Goal: Task Accomplishment & Management: Use online tool/utility

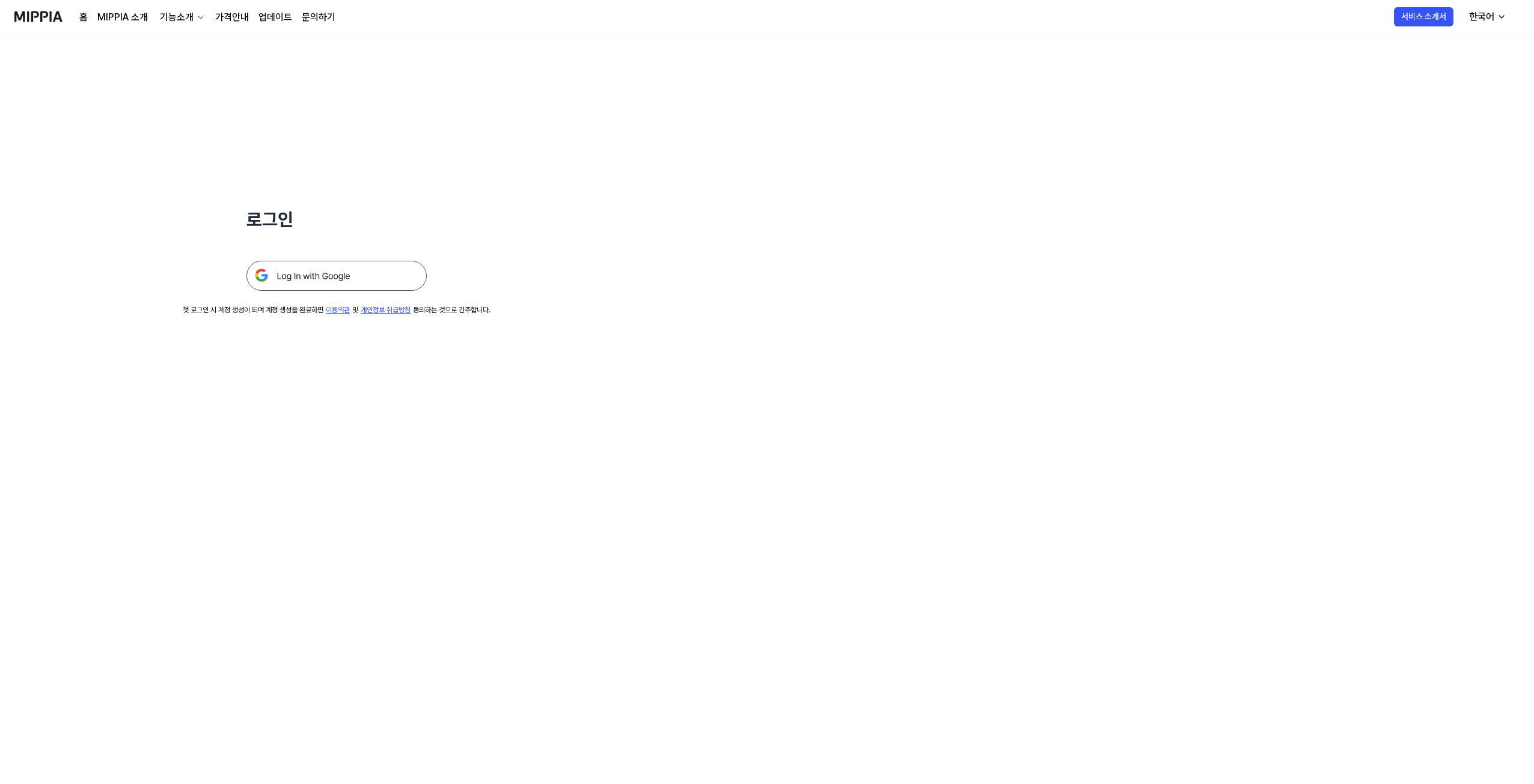
click at [295, 269] on img at bounding box center [337, 276] width 180 height 30
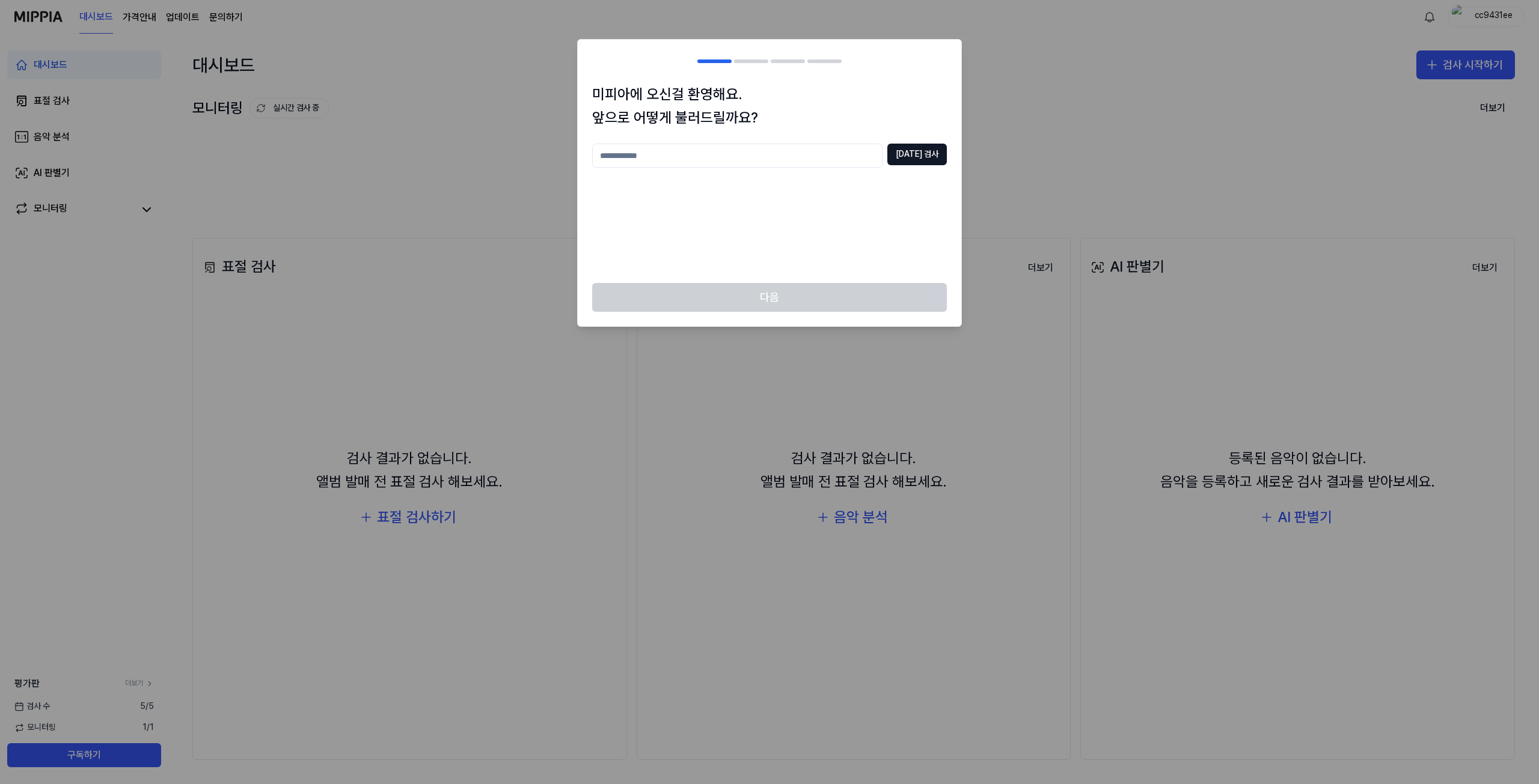
drag, startPoint x: 657, startPoint y: 160, endPoint x: 720, endPoint y: 140, distance: 66.1
click at [658, 160] on input "text" at bounding box center [737, 155] width 290 height 24
type input "*"
type input "*********"
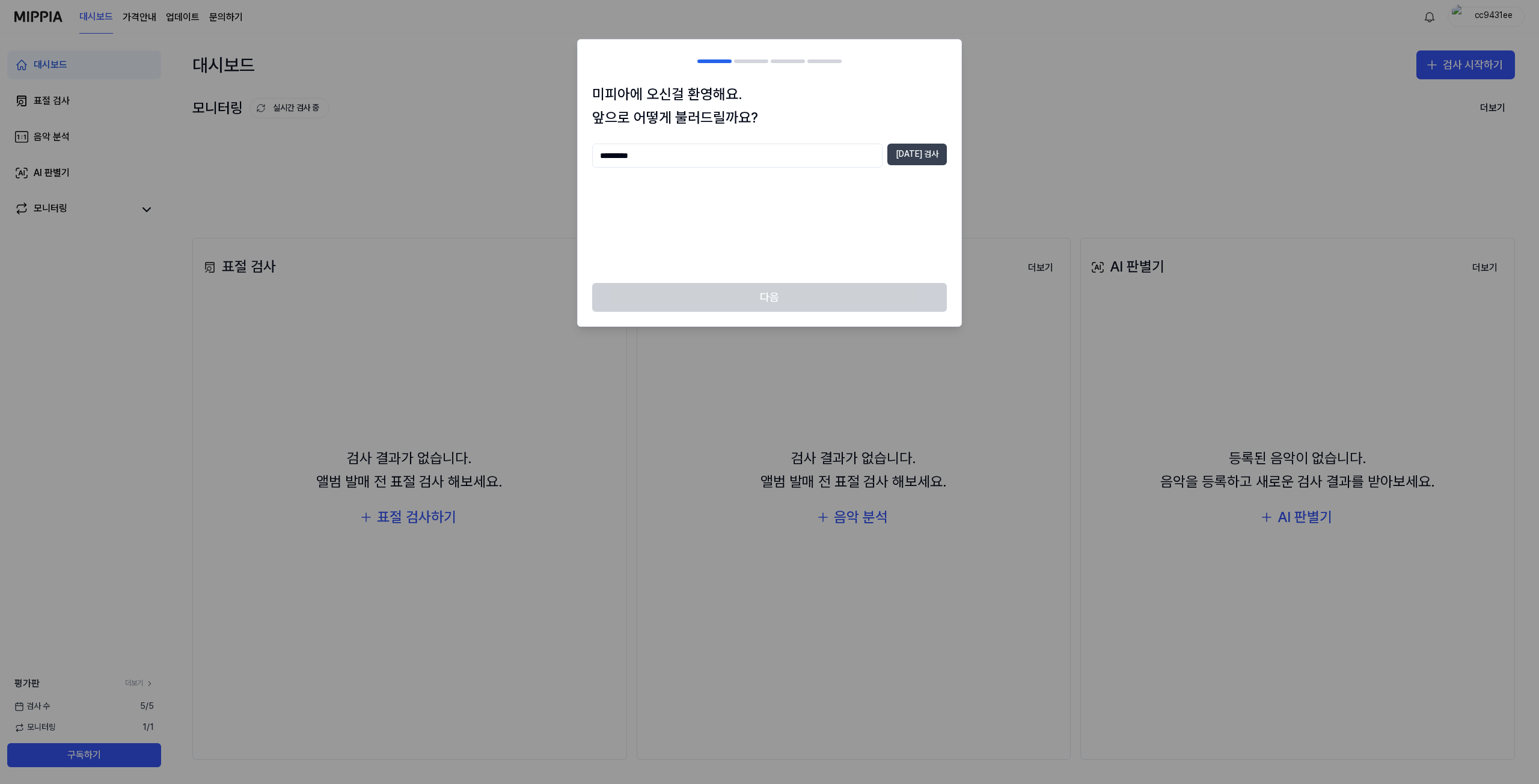
click at [913, 145] on button "[DATE] 검사" at bounding box center [917, 154] width 60 height 21
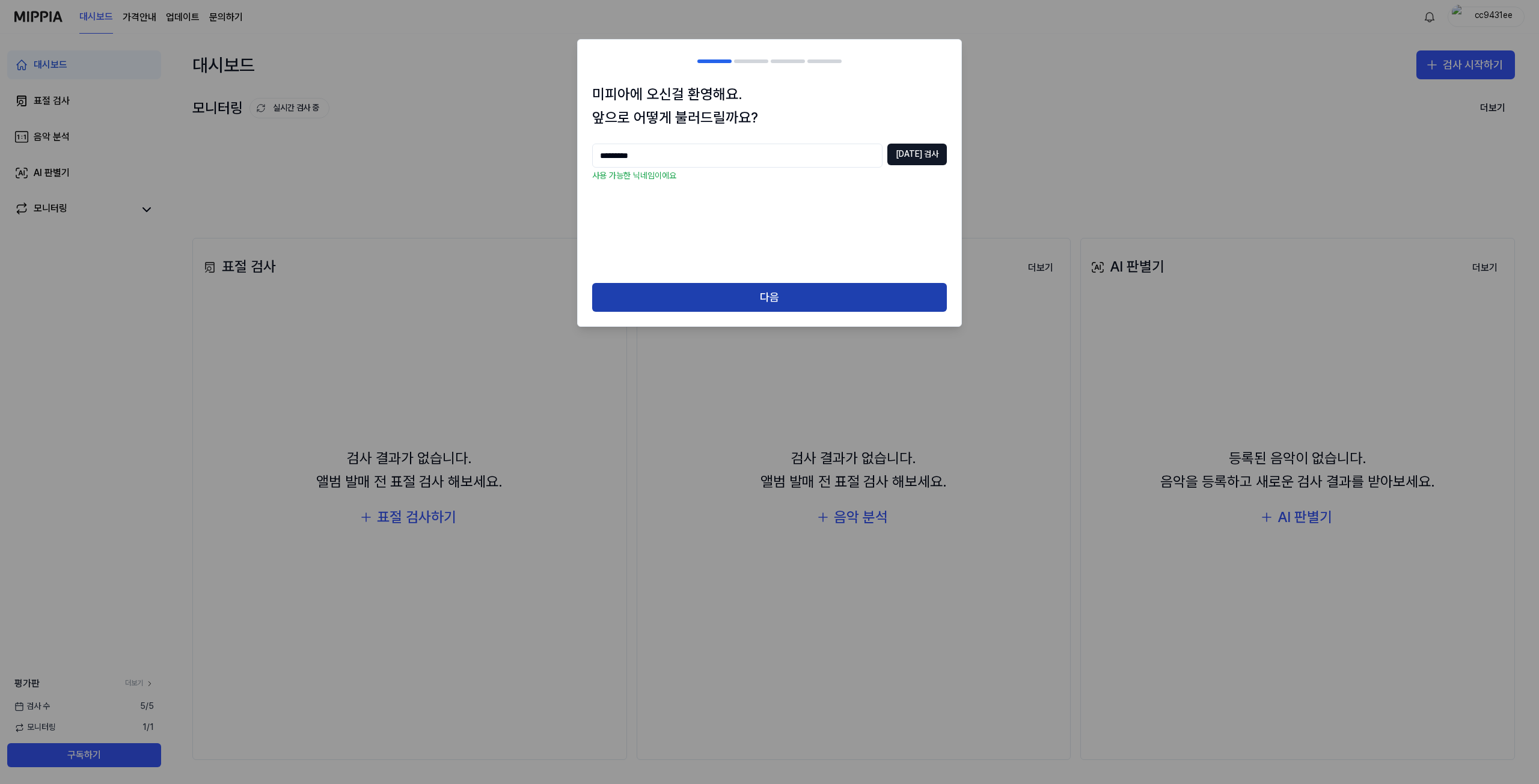
click at [760, 298] on button "다음" at bounding box center [769, 298] width 354 height 29
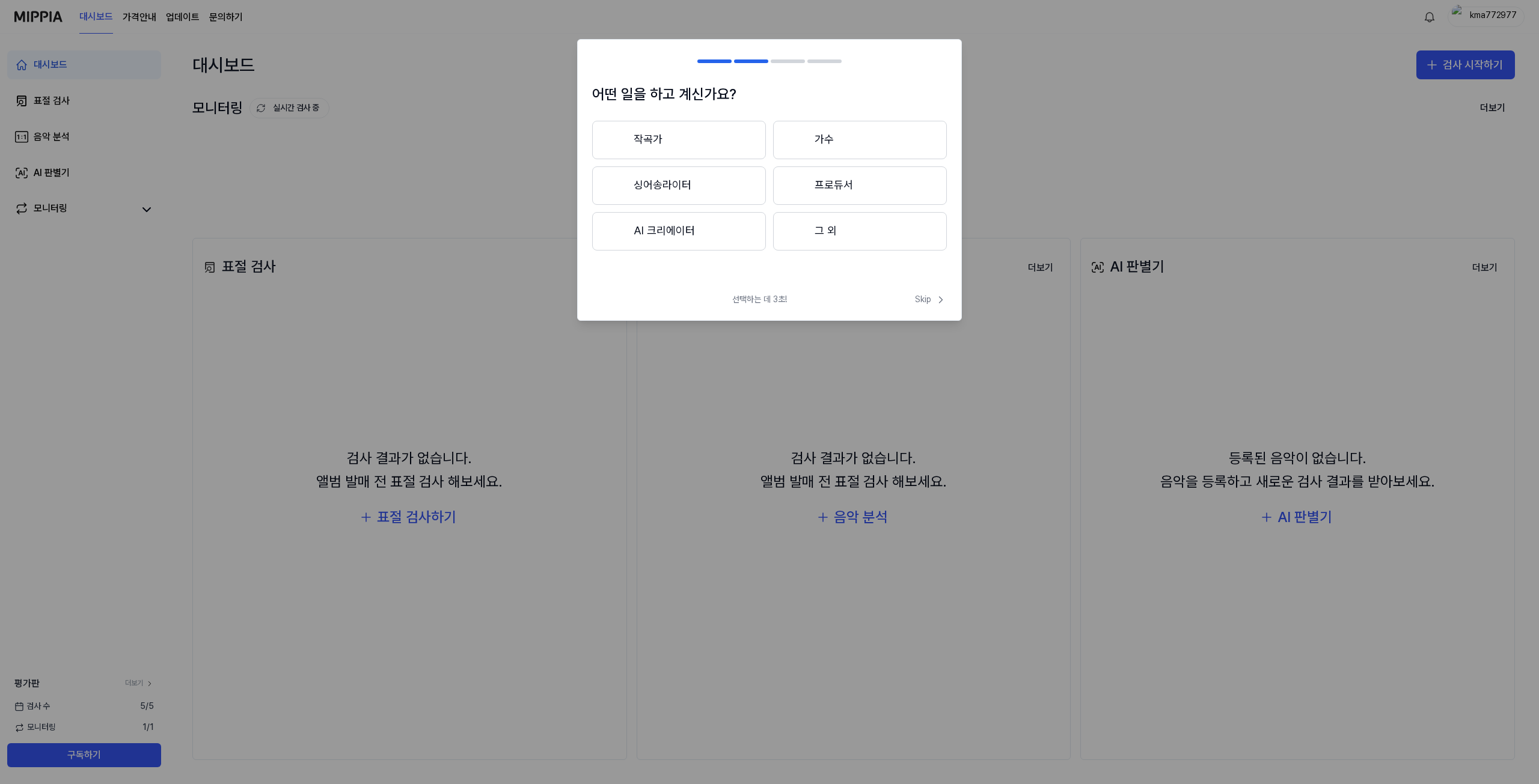
click at [796, 227] on div at bounding box center [797, 231] width 15 height 15
click at [924, 299] on span "Skip" at bounding box center [931, 300] width 32 height 12
click at [917, 282] on span "Skip" at bounding box center [930, 286] width 34 height 15
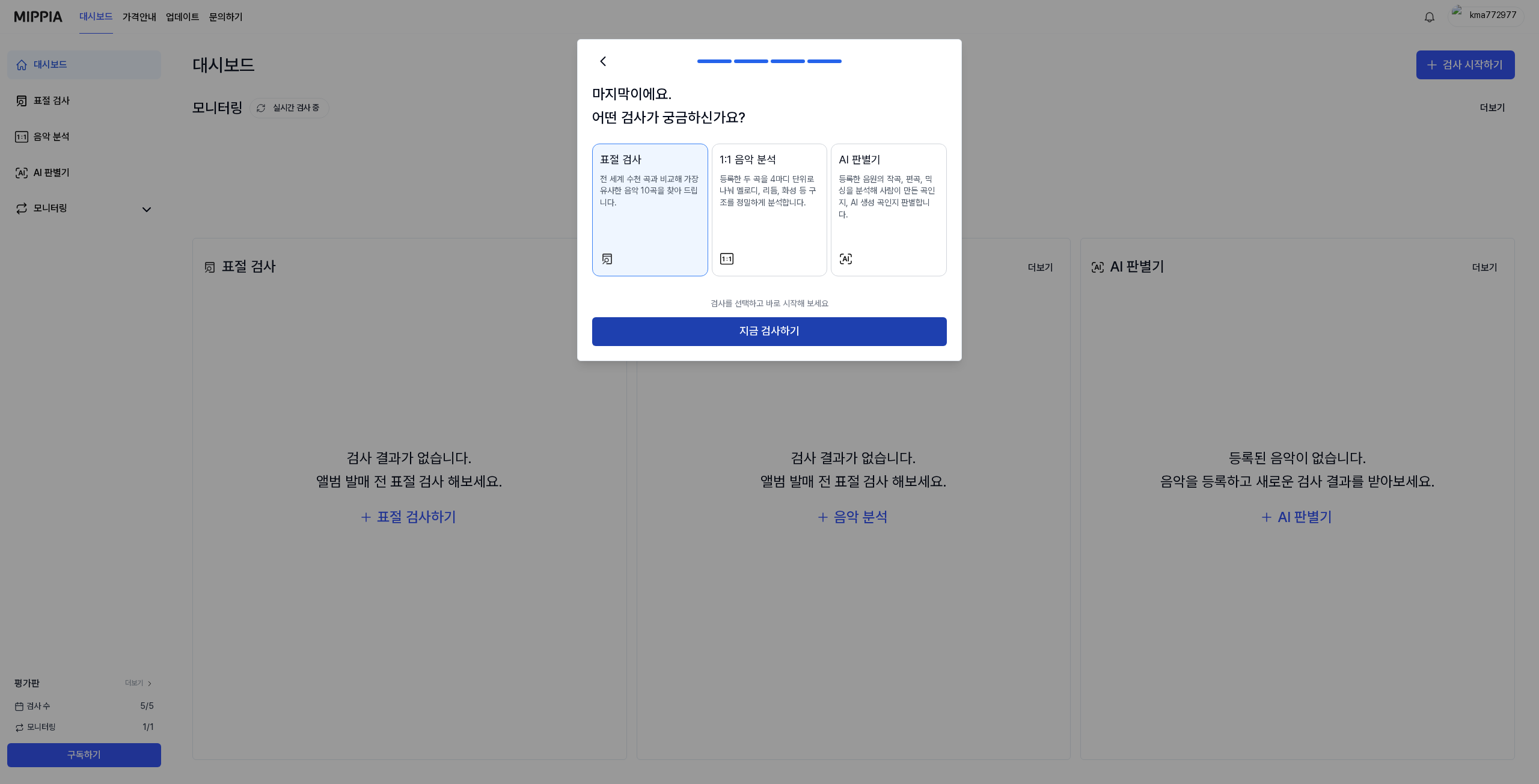
click at [716, 318] on button "지금 검사하기" at bounding box center [769, 332] width 354 height 29
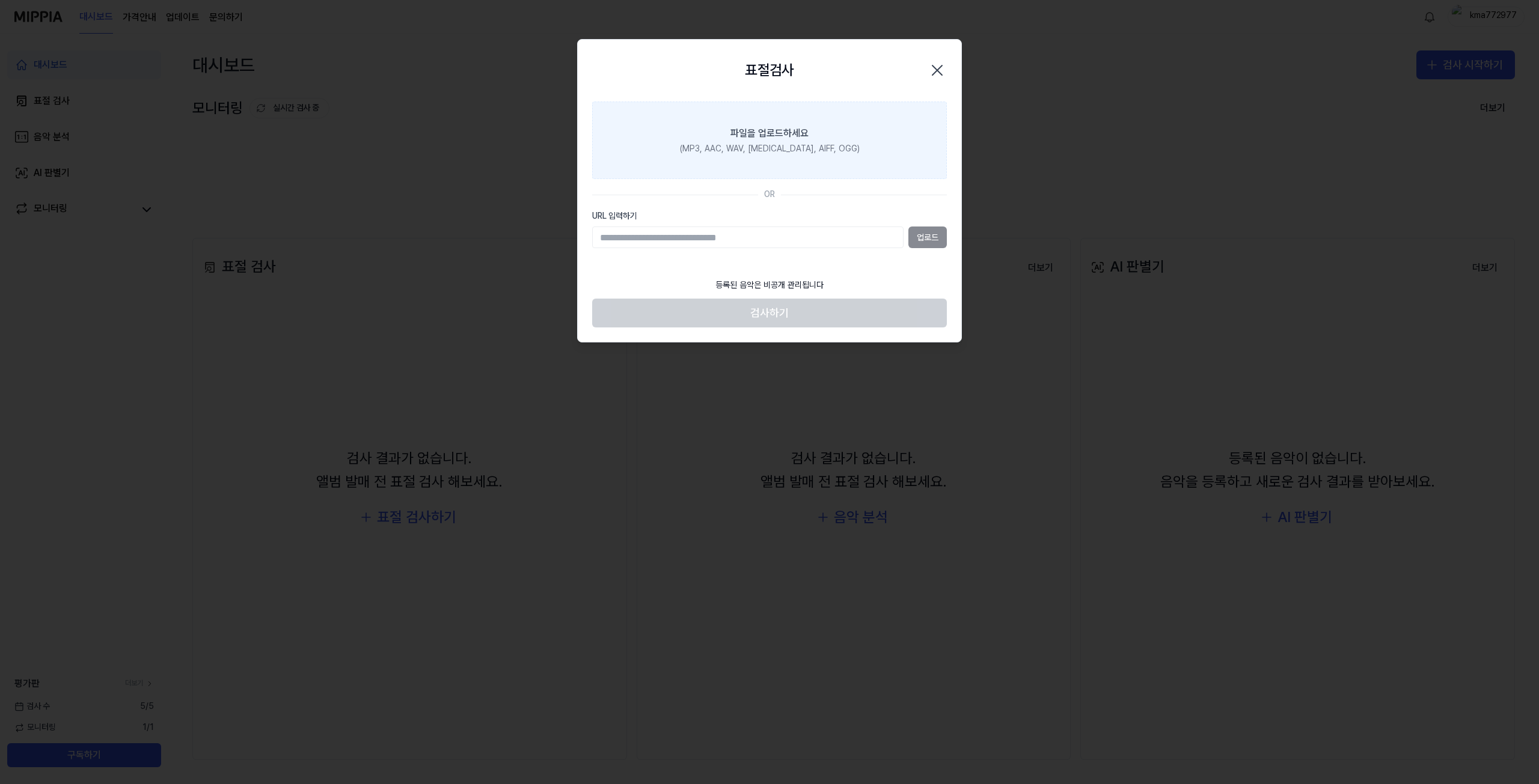
click at [755, 131] on div "파일을 업로드하세요" at bounding box center [769, 133] width 78 height 15
click at [0, 0] on input "파일을 업로드하세요 (MP3, AAC, WAV, [MEDICAL_DATA], AIFF, OGG)" at bounding box center [0, 0] width 0 height 0
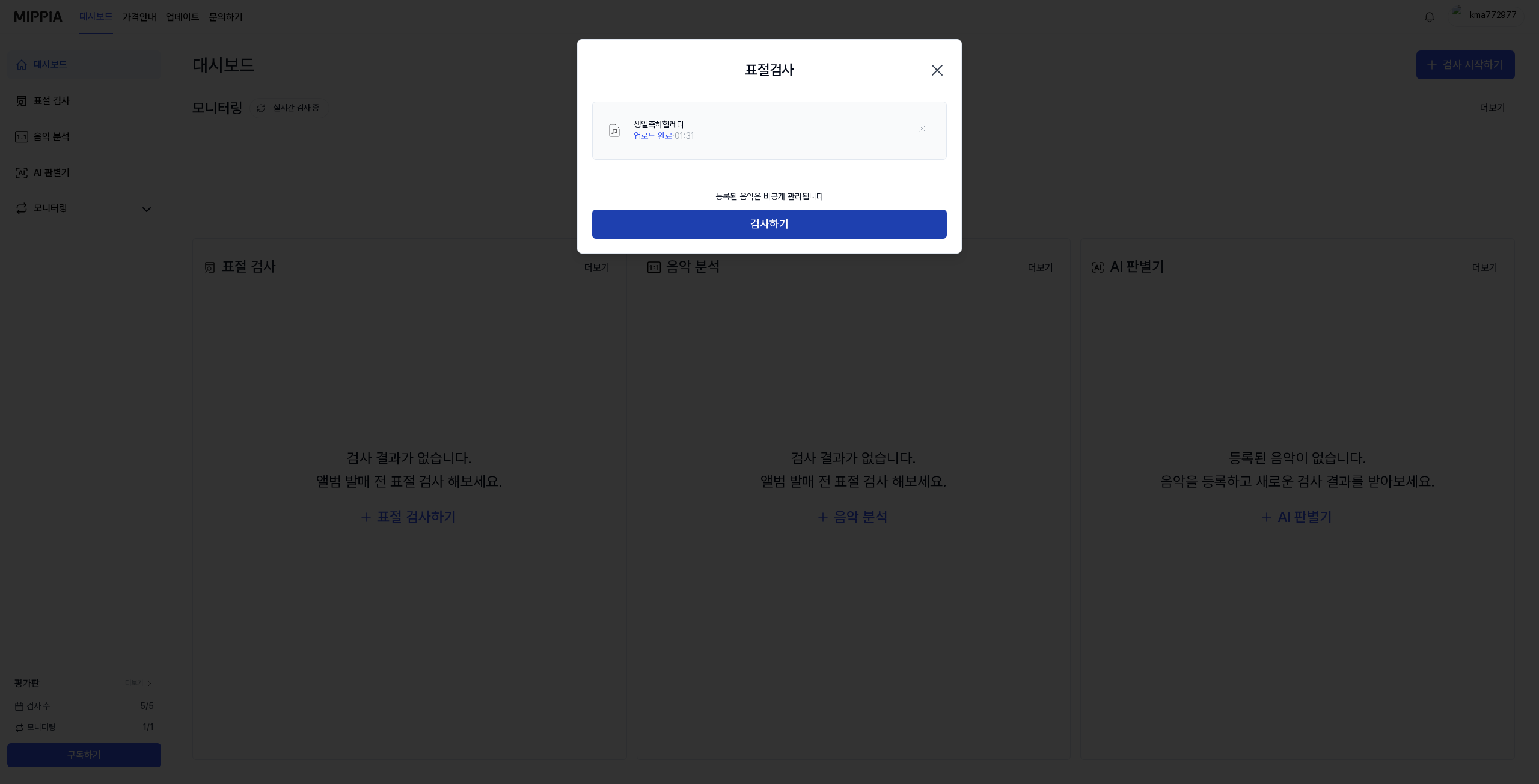
click at [713, 221] on button "검사하기" at bounding box center [769, 224] width 354 height 29
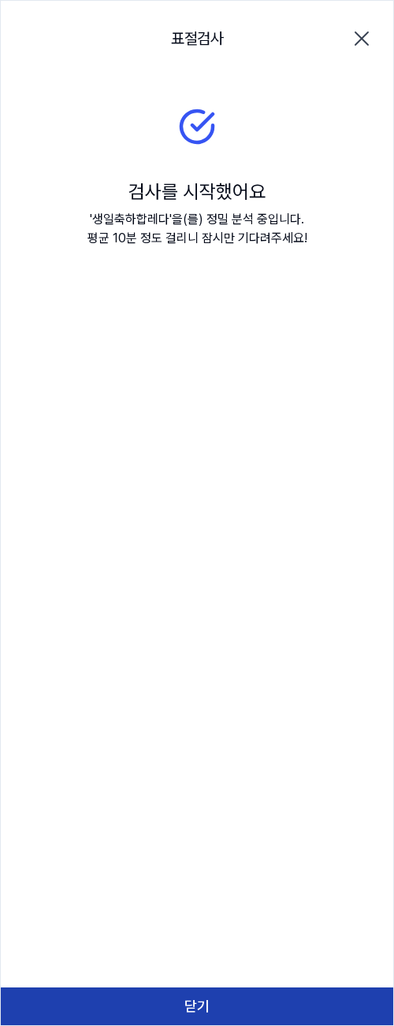
click at [266, 1005] on button "닫기" at bounding box center [197, 1007] width 392 height 38
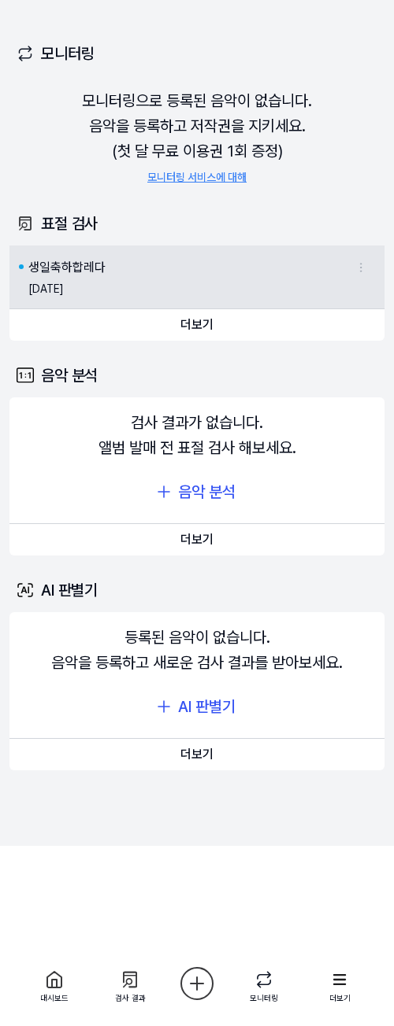
click at [146, 285] on div "[DATE]" at bounding box center [199, 289] width 343 height 25
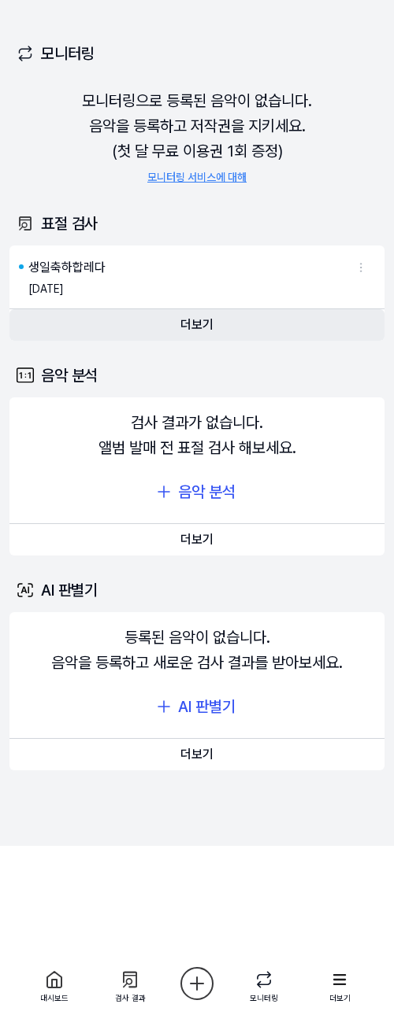
click at [183, 323] on button "더보기" at bounding box center [196, 324] width 375 height 31
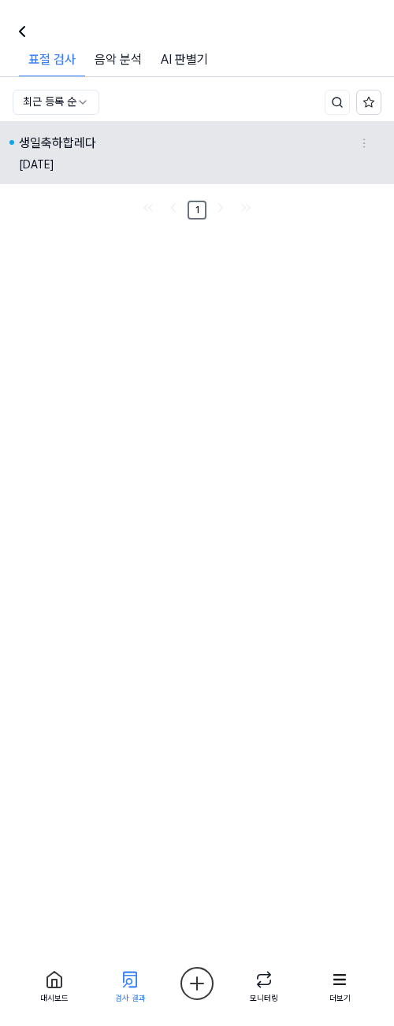
click at [364, 139] on html "대시보드 가격안내 업데이트 문의하기 1 kma772977 대시보드 표절 검사 음악 분석 AI 판별기 모니터링 평가판 더보기 검사 [DATE] …" at bounding box center [197, 513] width 394 height 1026
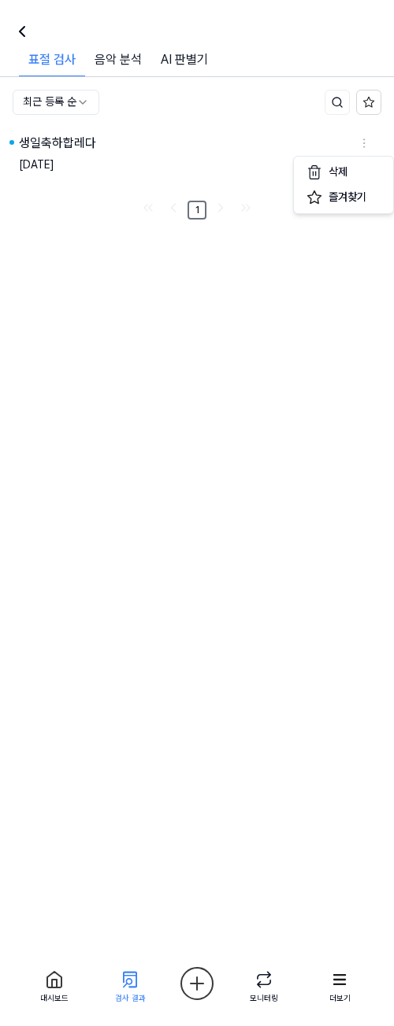
click at [284, 324] on html "대시보드 가격안내 업데이트 문의하기 1 kma772977 대시보드 표절 검사 음악 분석 AI 판별기 모니터링 평가판 더보기 검사 [DATE] …" at bounding box center [197, 513] width 394 height 1026
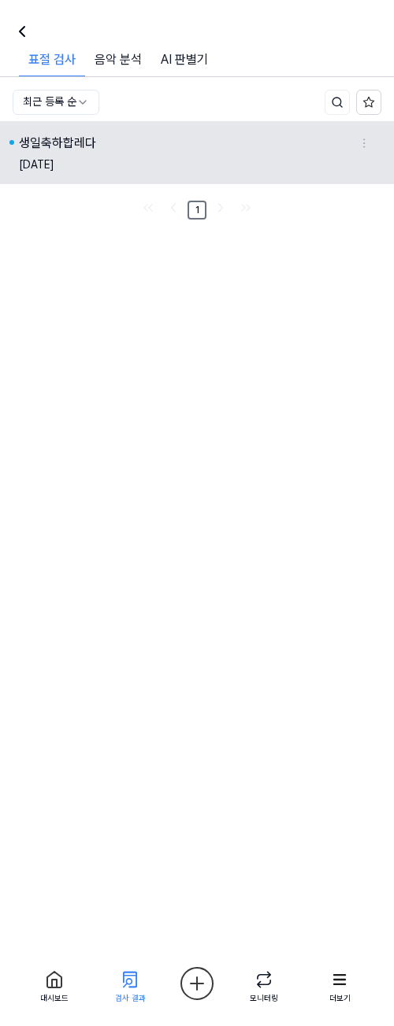
click at [84, 159] on div "[DATE]" at bounding box center [197, 165] width 356 height 25
click at [68, 142] on div "생일축하합레다" at bounding box center [57, 143] width 77 height 19
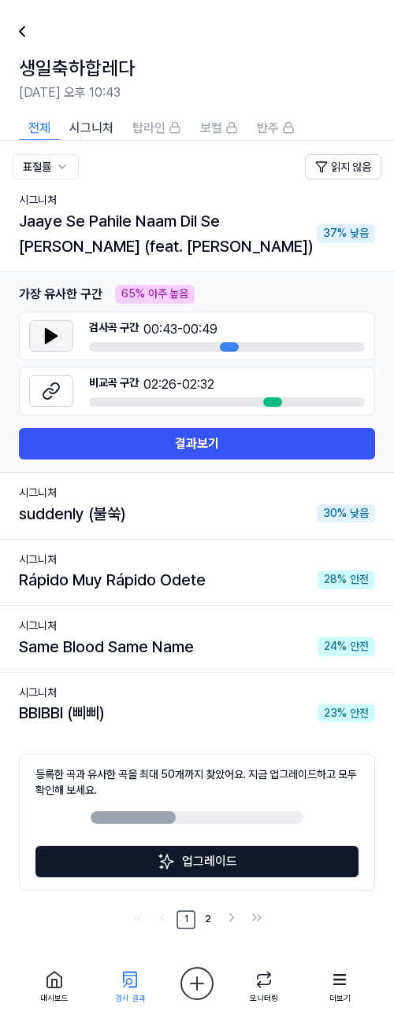
click at [55, 338] on icon at bounding box center [51, 336] width 19 height 19
drag, startPoint x: 49, startPoint y: 334, endPoint x: 47, endPoint y: 350, distance: 16.6
click at [49, 333] on icon at bounding box center [51, 336] width 11 height 14
click at [50, 339] on icon at bounding box center [51, 336] width 19 height 19
click at [46, 390] on icon at bounding box center [47, 394] width 9 height 10
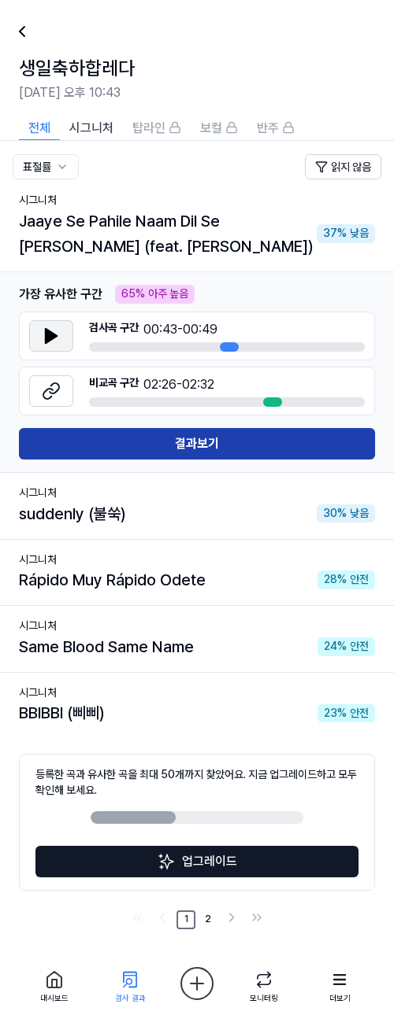
click at [161, 450] on button "결과보기" at bounding box center [197, 443] width 356 height 31
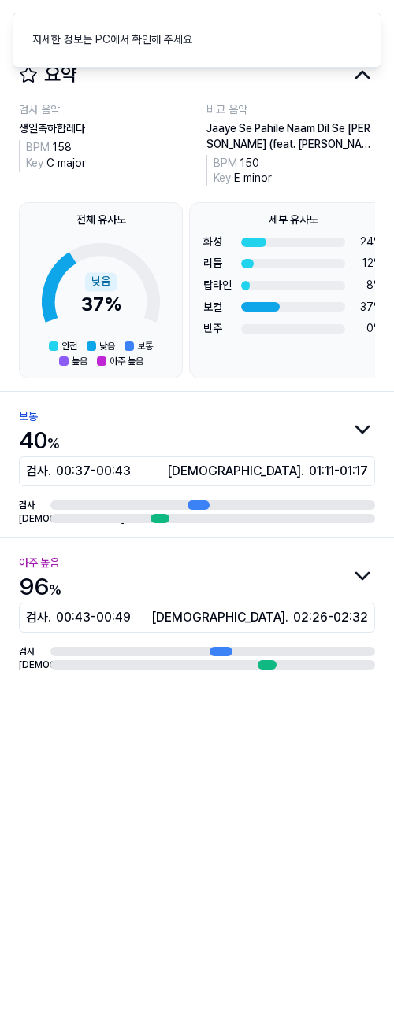
click at [353, 582] on icon "button" at bounding box center [361, 576] width 25 height 25
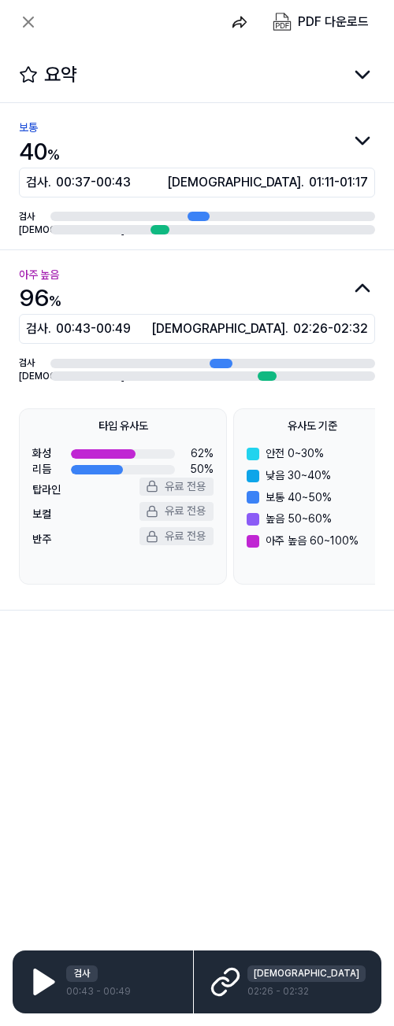
click at [259, 353] on div "아주 높음 96 % 검사 . 00:43 - 00:49 비교 . 02:26 - 02:32 검사 비교" at bounding box center [197, 324] width 356 height 117
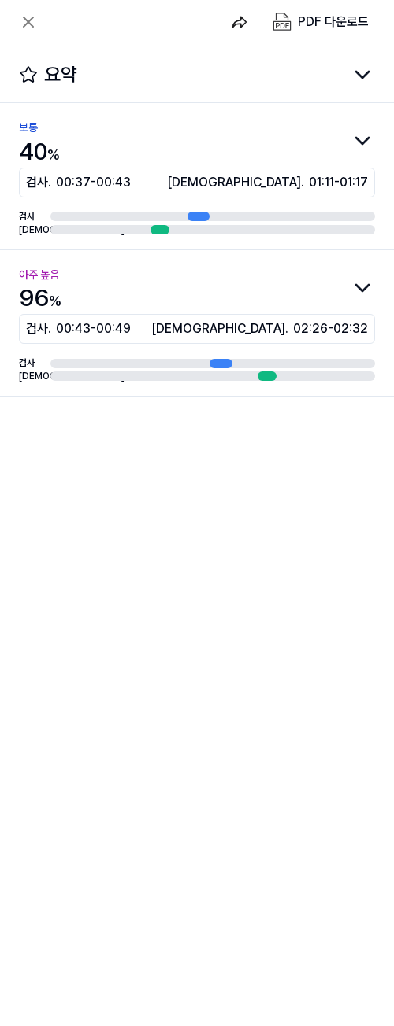
click at [293, 338] on span "02:26 - 02:32" at bounding box center [330, 329] width 75 height 19
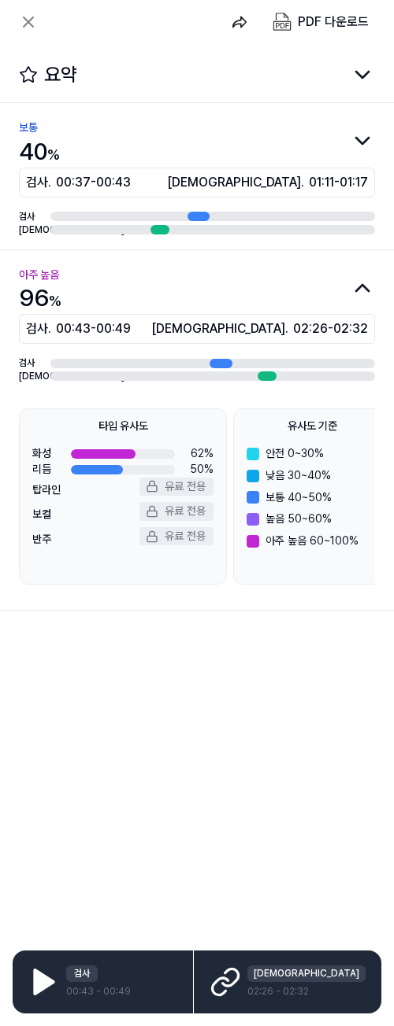
click at [265, 291] on div "아주 높음 96 %" at bounding box center [197, 290] width 356 height 49
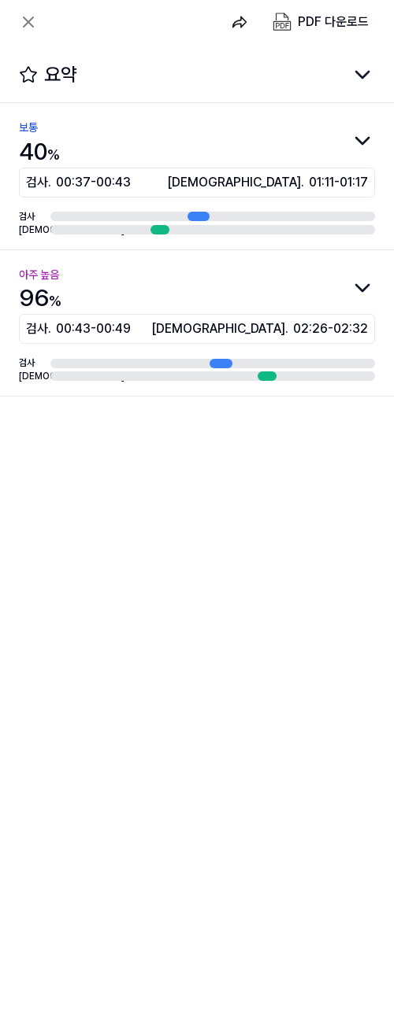
click at [339, 139] on div "보통 40 %" at bounding box center [197, 143] width 356 height 49
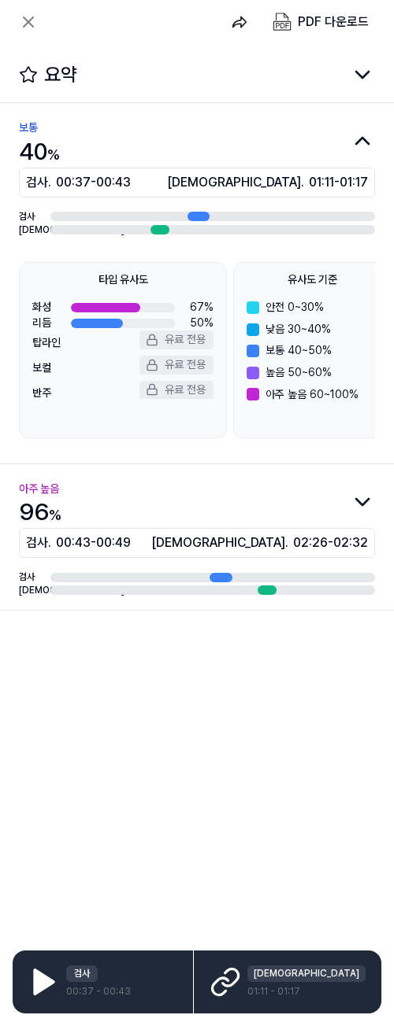
click at [349, 80] on button "요약" at bounding box center [197, 73] width 394 height 58
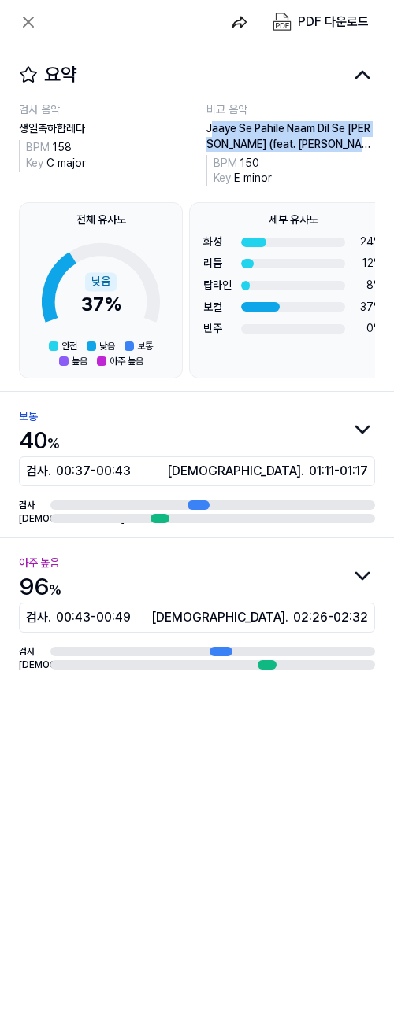
drag, startPoint x: 213, startPoint y: 128, endPoint x: 335, endPoint y: 148, distance: 123.7
click at [352, 142] on div "Jaaye Se Pahile Naam Dil Se [PERSON_NAME] (feat. [PERSON_NAME])" at bounding box center [290, 136] width 168 height 31
click at [251, 131] on div "Jaaye Se Pahile Naam Dil Se [PERSON_NAME] (feat. [PERSON_NAME])" at bounding box center [290, 136] width 168 height 31
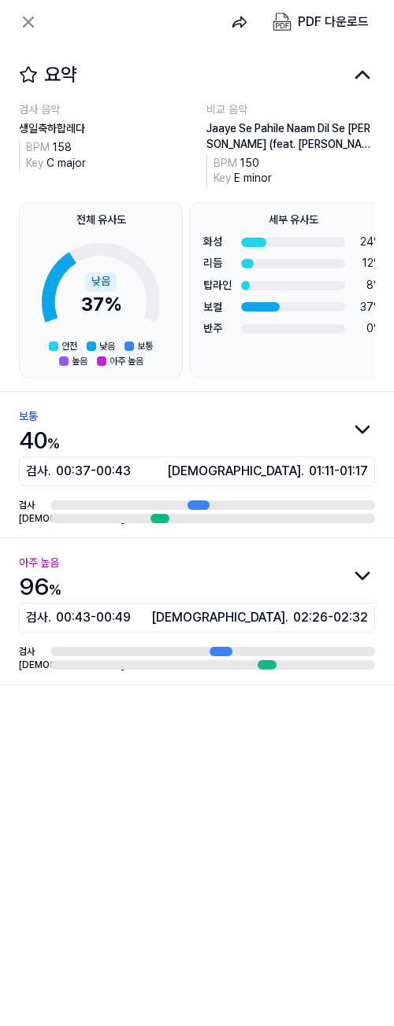
click at [195, 120] on div "검사 음악 생일축하합레다 BPM 158 Key C major 비교 음악 Jaaye Se Pahile Naam Dil Se Mita Jaiha …" at bounding box center [197, 144] width 356 height 84
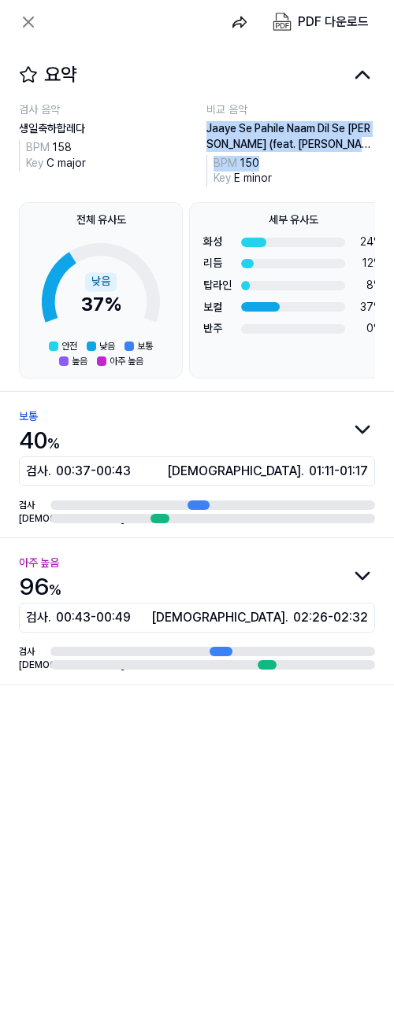
drag, startPoint x: 205, startPoint y: 125, endPoint x: 334, endPoint y: 142, distance: 129.4
click at [350, 153] on div "검사 음악 생일축하합레다 BPM 158 Key C major 비교 음악 Jaaye Se Pahile Naam Dil Se Mita Jaiha …" at bounding box center [197, 144] width 356 height 84
copy div "Jaaye Se Pahile Naam Dil Se [PERSON_NAME] (feat. [PERSON_NAME])"
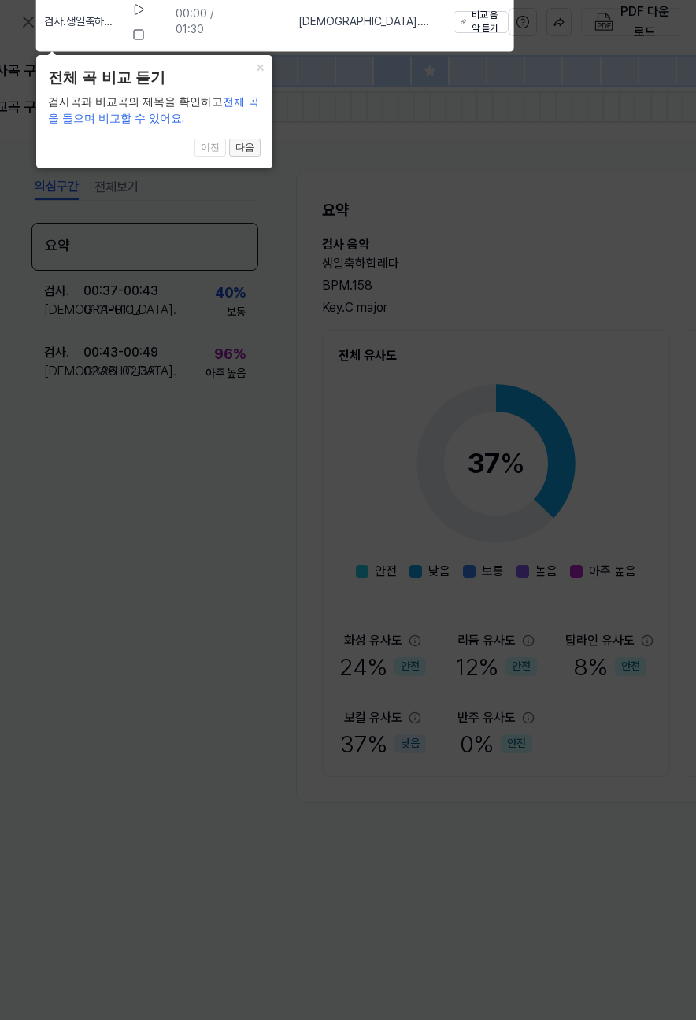
click at [241, 142] on button "다음" at bounding box center [244, 148] width 31 height 19
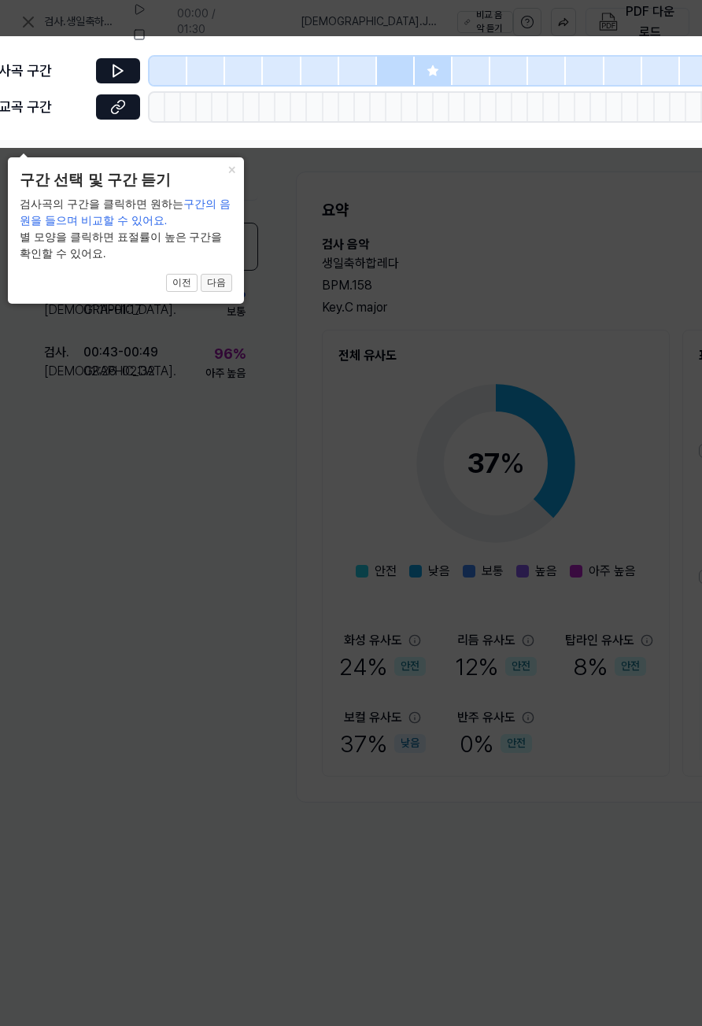
click at [218, 286] on button "다음" at bounding box center [216, 283] width 31 height 19
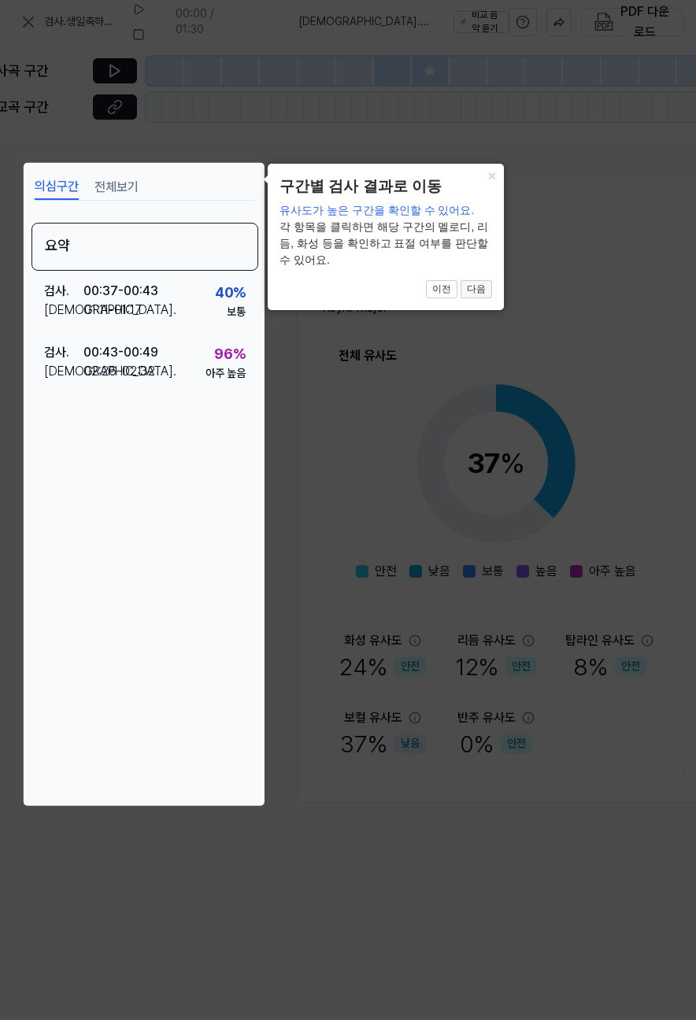
click at [475, 294] on button "다음" at bounding box center [475, 289] width 31 height 19
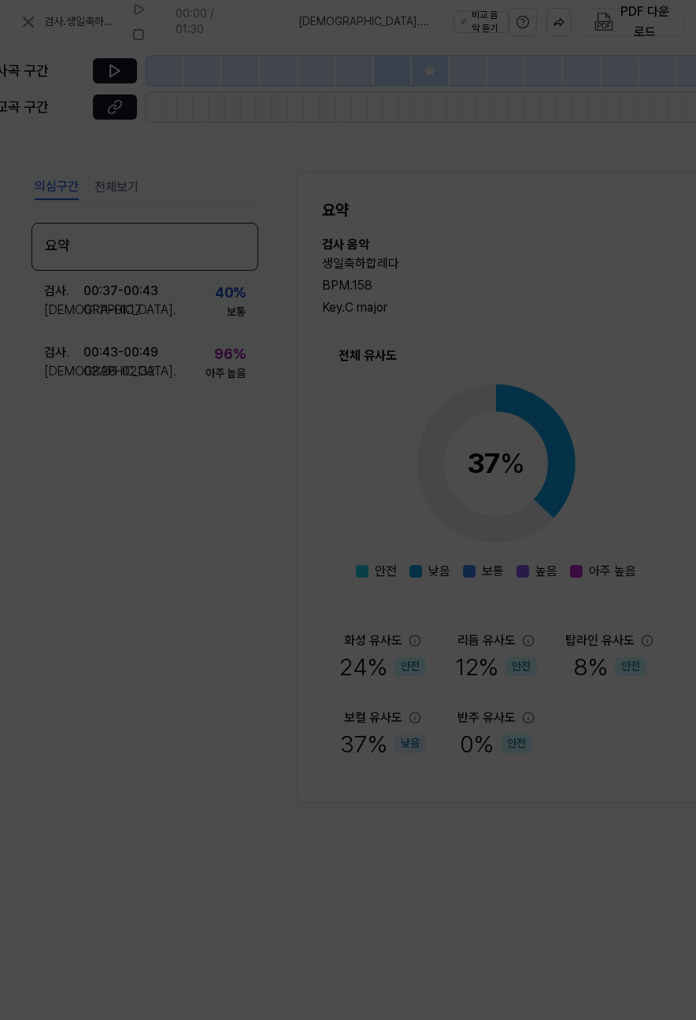
scroll to position [0, 648]
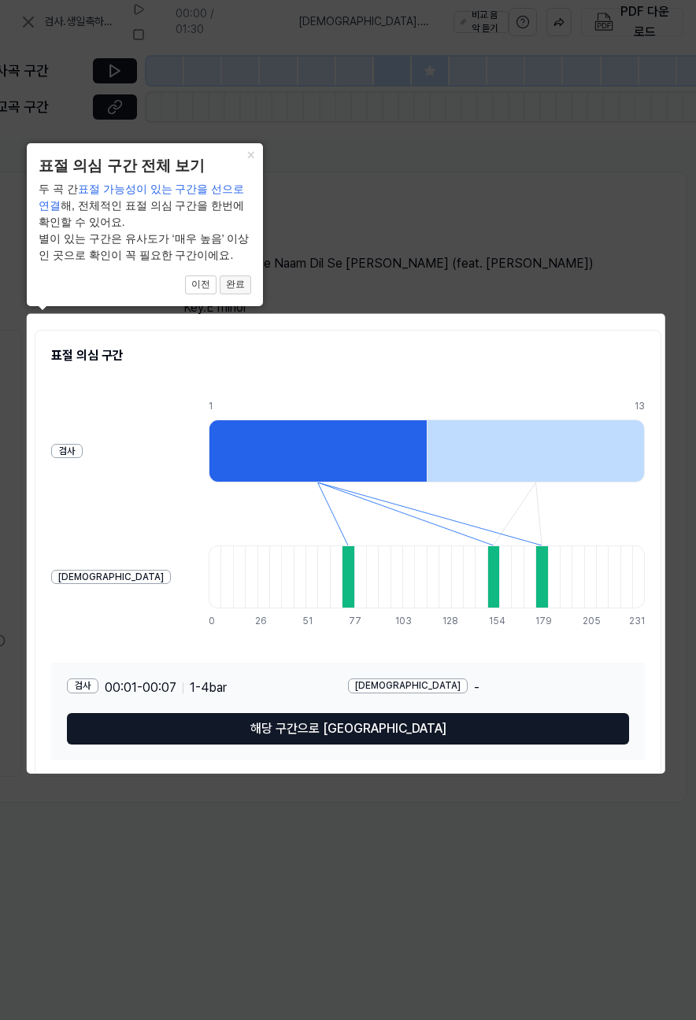
click at [234, 287] on button "완료" at bounding box center [235, 285] width 31 height 19
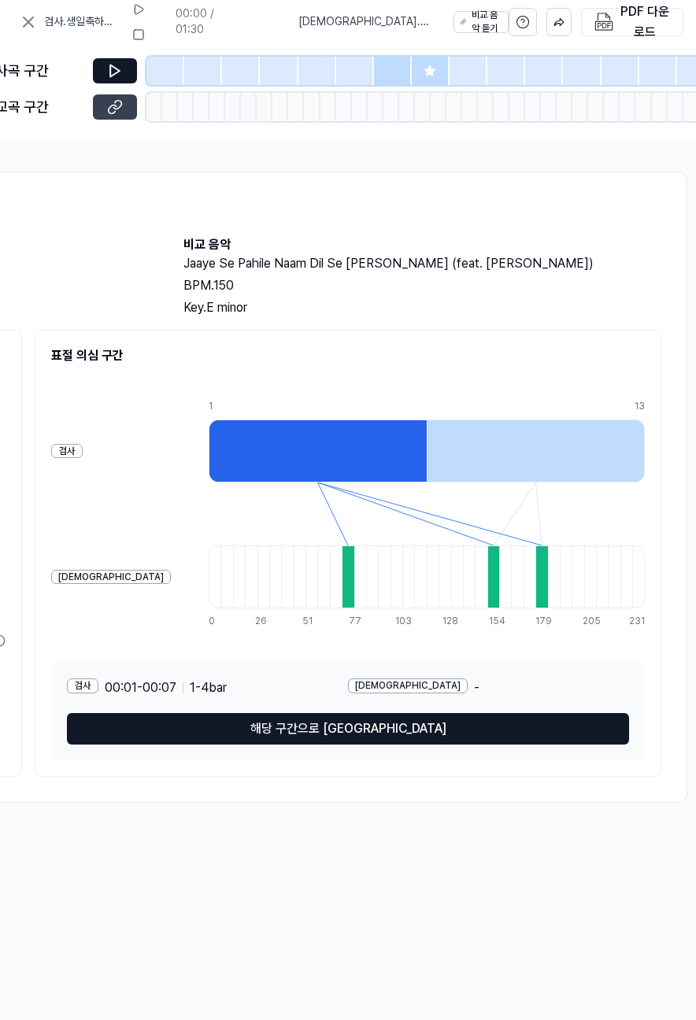
click at [117, 99] on icon at bounding box center [115, 107] width 16 height 16
